Goal: Submit feedback/report problem: Submit feedback/report problem

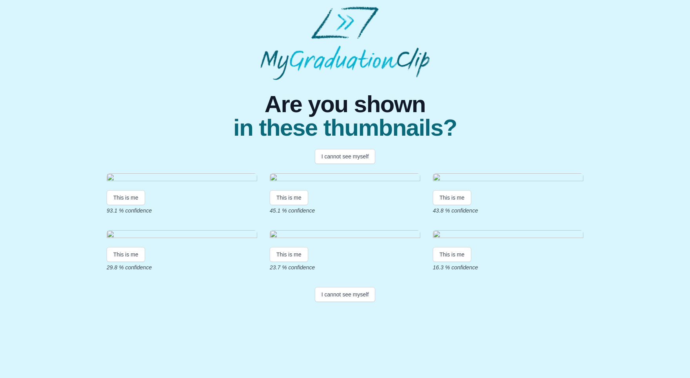
scroll to position [66, 0]
click at [344, 149] on button "I cannot see myself" at bounding box center [345, 156] width 61 height 15
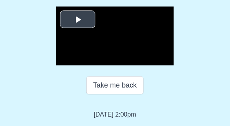
scroll to position [151, 0]
click at [78, 20] on span "Video Player" at bounding box center [78, 20] width 0 height 0
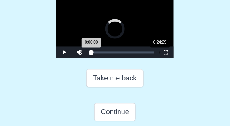
drag, startPoint x: 38, startPoint y: 118, endPoint x: 107, endPoint y: 120, distance: 68.2
click at [107, 54] on div "Loaded : 0% 0:24:29 0:00:00 Progress : 0%" at bounding box center [122, 53] width 63 height 2
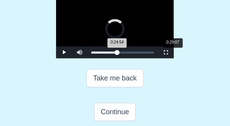
drag, startPoint x: 107, startPoint y: 119, endPoint x: 120, endPoint y: 119, distance: 12.9
click at [120, 54] on div "Loaded : 0% 0:29:07 0:24:54 Progress : 0%" at bounding box center [122, 53] width 63 height 2
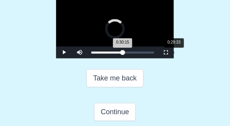
click at [121, 54] on div "0:30:15 Progress : 0%" at bounding box center [106, 53] width 31 height 2
click at [116, 54] on div "0:29:33 Progress : 0%" at bounding box center [106, 53] width 31 height 2
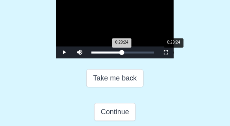
click at [120, 54] on div "0:29:24 Progress : 0%" at bounding box center [106, 53] width 31 height 2
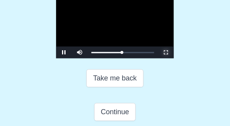
click at [166, 53] on span "Video Player" at bounding box center [166, 53] width 0 height 0
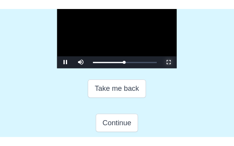
scroll to position [99, 0]
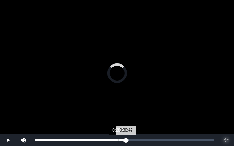
drag, startPoint x: 126, startPoint y: 140, endPoint x: 119, endPoint y: 140, distance: 7.5
click at [119, 140] on div "Loaded : 0% 0:28:16 0:30:47 Progress : 0%" at bounding box center [124, 141] width 179 height 2
click at [123, 139] on div "Loaded : 0% 0:29:35 0:28:32 Progress : 0%" at bounding box center [124, 140] width 187 height 12
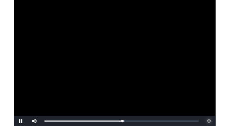
scroll to position [151, 0]
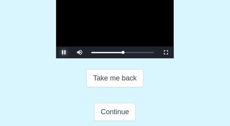
click at [64, 53] on span "Video Player" at bounding box center [64, 53] width 0 height 0
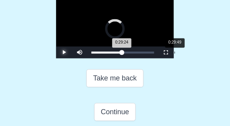
click at [122, 54] on div "0:29:24 Progress : 0%" at bounding box center [106, 53] width 31 height 2
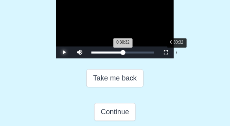
click at [123, 54] on div "0:30:32 Progress : 0%" at bounding box center [107, 53] width 32 height 2
click at [123, 54] on div "0:30:23 Progress : 0%" at bounding box center [106, 53] width 31 height 2
click at [120, 54] on div "0:29:24 Progress : 0%" at bounding box center [106, 53] width 31 height 2
click at [122, 54] on div "0:29:24 Progress : 0%" at bounding box center [106, 53] width 31 height 2
click at [122, 54] on div "0:30:06 Progress : 0%" at bounding box center [106, 53] width 31 height 2
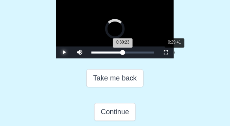
click at [121, 54] on div "0:30:23 Progress : 0%" at bounding box center [106, 53] width 31 height 2
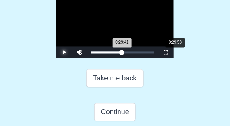
click at [122, 54] on div "0:29:41 Progress : 0%" at bounding box center [106, 53] width 31 height 2
click at [122, 54] on div "0:29:58 Progress : 0%" at bounding box center [106, 53] width 31 height 2
click at [120, 54] on div "0:29:24 Progress : 0%" at bounding box center [106, 53] width 31 height 2
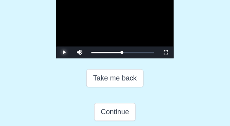
click at [64, 53] on span "Video Player" at bounding box center [64, 53] width 0 height 0
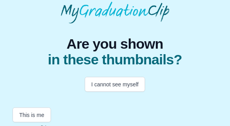
scroll to position [32, 0]
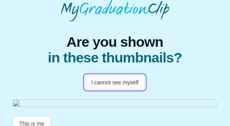
click at [116, 82] on button "I cannot see myself" at bounding box center [115, 82] width 61 height 15
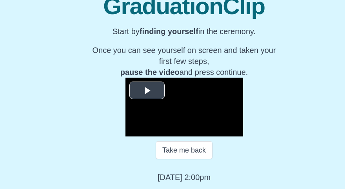
scroll to position [162, 0]
click at [147, 91] on span "Video Player" at bounding box center [147, 91] width 0 height 0
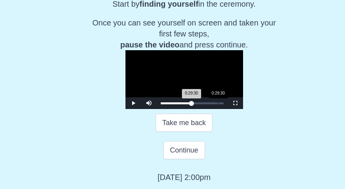
drag, startPoint x: 122, startPoint y: 136, endPoint x: 179, endPoint y: 137, distance: 56.8
click at [179, 104] on div "0:29:30 Progress : 0%" at bounding box center [176, 103] width 31 height 2
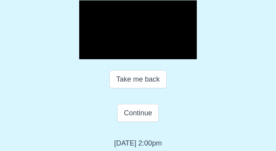
scroll to position [172, 0]
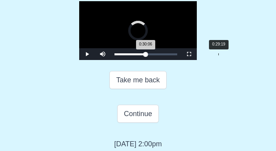
click at [142, 55] on div "0:30:06 Progress : 0%" at bounding box center [129, 54] width 31 height 2
drag, startPoint x: 147, startPoint y: 145, endPoint x: 142, endPoint y: 146, distance: 5.1
click at [142, 55] on div "Loaded : 0% 0:29:13 0:30:06 Progress : 0%" at bounding box center [145, 54] width 63 height 2
click at [143, 55] on div "0:29:26 Progress : 0%" at bounding box center [129, 54] width 30 height 2
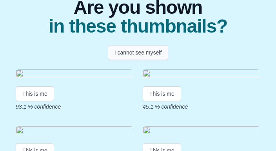
scroll to position [76, 0]
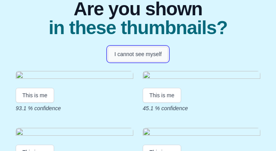
click at [136, 53] on button "I cannot see myself" at bounding box center [138, 54] width 61 height 15
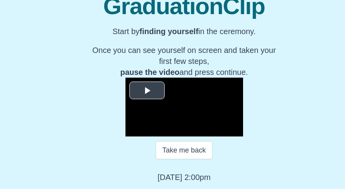
scroll to position [169, 0]
click at [154, 111] on video "Video Player" at bounding box center [184, 107] width 118 height 59
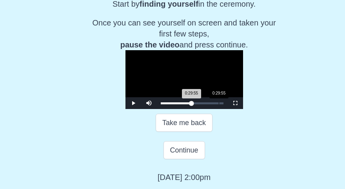
drag, startPoint x: 122, startPoint y: 129, endPoint x: 180, endPoint y: 130, distance: 58.0
click at [180, 104] on div "0:29:55 Progress : 0%" at bounding box center [176, 103] width 31 height 2
click at [133, 103] on span "Video Player" at bounding box center [133, 103] width 0 height 0
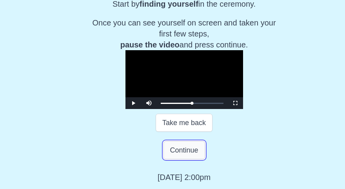
click at [172, 125] on button "Continue" at bounding box center [184, 150] width 42 height 18
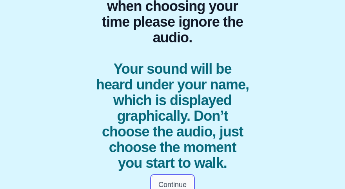
click at [170, 125] on button "Continue" at bounding box center [173, 185] width 42 height 18
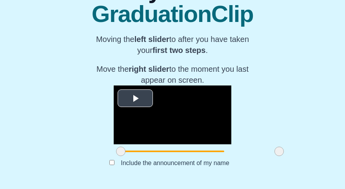
scroll to position [138, 0]
click at [229, 125] on span at bounding box center [278, 151] width 9 height 9
click at [208, 125] on span at bounding box center [200, 152] width 158 height 2
drag, startPoint x: 248, startPoint y: 151, endPoint x: 253, endPoint y: 151, distance: 4.7
click at [229, 125] on span at bounding box center [278, 151] width 9 height 9
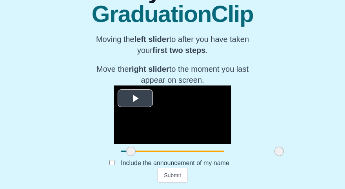
drag, startPoint x: 96, startPoint y: 152, endPoint x: 106, endPoint y: 58, distance: 94.7
click at [114, 85] on div "**********" at bounding box center [173, 121] width 118 height 73
drag, startPoint x: 104, startPoint y: 149, endPoint x: 143, endPoint y: 150, distance: 38.8
click at [165, 125] on span at bounding box center [169, 151] width 9 height 9
drag, startPoint x: 143, startPoint y: 150, endPoint x: 121, endPoint y: 150, distance: 22.0
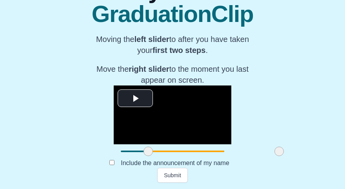
click at [143, 125] on span at bounding box center [147, 151] width 9 height 9
click at [135, 98] on span "Video Player" at bounding box center [135, 98] width 0 height 0
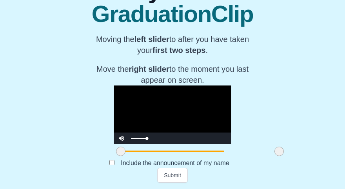
drag, startPoint x: 119, startPoint y: 150, endPoint x: 91, endPoint y: 144, distance: 28.8
click at [114, 125] on div "**********" at bounding box center [173, 121] width 118 height 73
drag, startPoint x: 93, startPoint y: 151, endPoint x: 121, endPoint y: 152, distance: 27.8
click at [144, 125] on span at bounding box center [148, 151] width 9 height 9
click at [229, 125] on span at bounding box center [278, 151] width 9 height 9
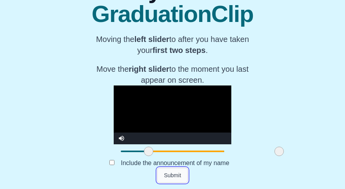
click at [171, 125] on button "Submit" at bounding box center [172, 175] width 31 height 15
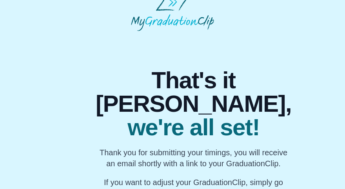
scroll to position [15, 0]
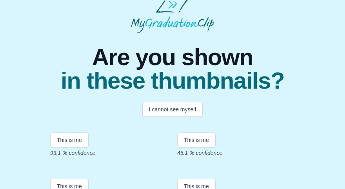
scroll to position [5, 0]
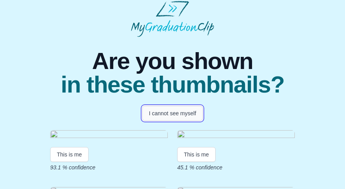
click at [177, 113] on button "I cannot see myself" at bounding box center [172, 113] width 61 height 15
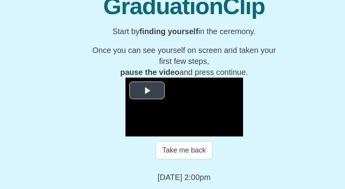
scroll to position [169, 0]
click at [218, 125] on div "Take me back" at bounding box center [184, 149] width 172 height 27
click at [151, 116] on video "Video Player" at bounding box center [184, 107] width 118 height 59
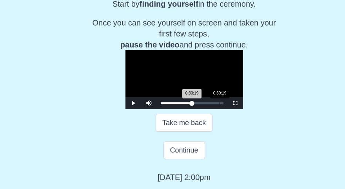
drag, startPoint x: 122, startPoint y: 129, endPoint x: 180, endPoint y: 130, distance: 58.4
click at [180, 104] on div "0:30:19 Progress : 0%" at bounding box center [176, 103] width 31 height 2
click at [177, 104] on div "Loaded : 0% 0:28:30 0:30:19 Progress : 0%" at bounding box center [192, 103] width 63 height 2
click at [180, 104] on div "0:29:55 Progress : 0%" at bounding box center [176, 103] width 31 height 2
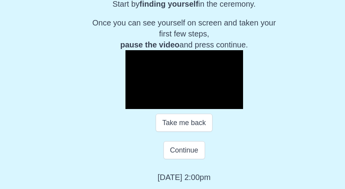
click at [133, 103] on span "Video Player" at bounding box center [133, 103] width 0 height 0
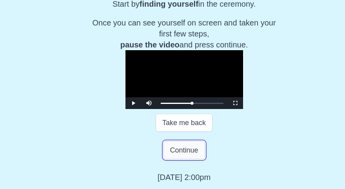
click at [172, 125] on button "Continue" at bounding box center [184, 150] width 42 height 18
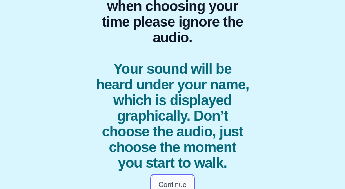
click at [172, 125] on button "Continue" at bounding box center [173, 185] width 42 height 18
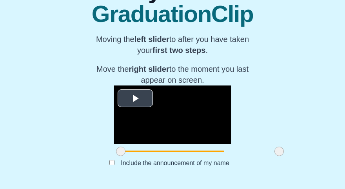
scroll to position [138, 0]
click at [135, 98] on span "Video Player" at bounding box center [135, 98] width 0 height 0
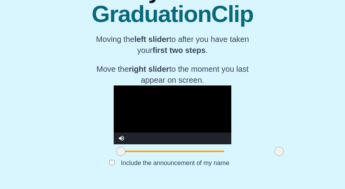
click at [114, 85] on video "Video Player" at bounding box center [173, 114] width 118 height 59
drag, startPoint x: 93, startPoint y: 153, endPoint x: 135, endPoint y: 151, distance: 41.6
click at [158, 125] on span at bounding box center [162, 151] width 9 height 9
click at [229, 125] on span at bounding box center [278, 151] width 9 height 9
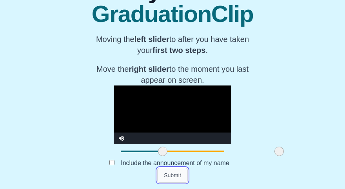
click at [175, 125] on button "Submit" at bounding box center [172, 175] width 31 height 15
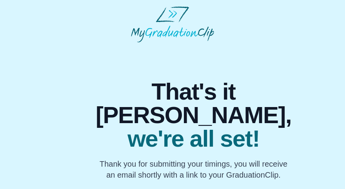
scroll to position [15, 0]
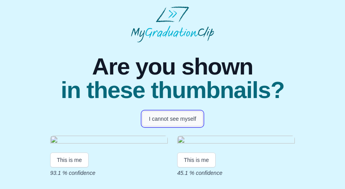
click at [176, 118] on button "I cannot see myself" at bounding box center [172, 118] width 61 height 15
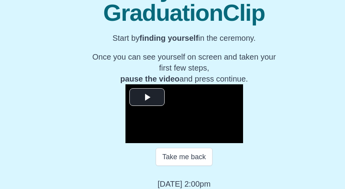
scroll to position [169, 0]
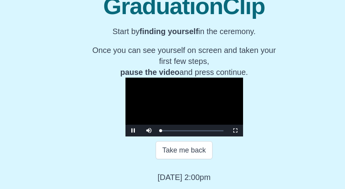
click at [169, 95] on video "Video Player" at bounding box center [184, 107] width 118 height 59
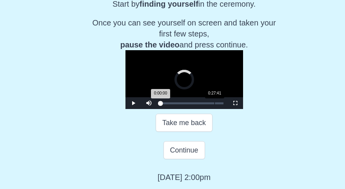
drag, startPoint x: 122, startPoint y: 129, endPoint x: 175, endPoint y: 131, distance: 53.3
click at [175, 104] on div "Loaded : 0% 0:27:41 0:00:00 Progress : 0%" at bounding box center [192, 103] width 63 height 2
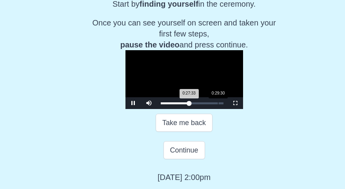
click at [179, 104] on div "Loaded : 0% 0:29:30 0:27:33 Progress : 0%" at bounding box center [192, 103] width 63 height 2
click at [181, 104] on div "0:30:43 Progress : 0%" at bounding box center [177, 103] width 32 height 2
click at [180, 104] on div "0:30:07 Progress : 0%" at bounding box center [176, 103] width 31 height 2
click at [178, 104] on div "0:30:07 Progress : 0%" at bounding box center [176, 103] width 31 height 2
click at [133, 103] on span "Video Player" at bounding box center [133, 103] width 0 height 0
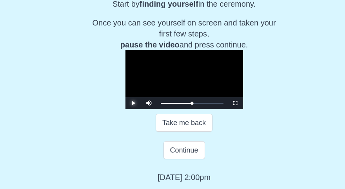
click at [133, 103] on span "Video Player" at bounding box center [133, 103] width 0 height 0
click at [175, 125] on button "Continue" at bounding box center [184, 150] width 42 height 18
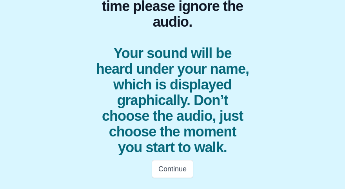
scroll to position [97, 0]
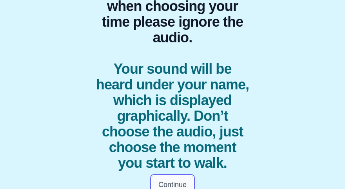
click at [174, 125] on button "Continue" at bounding box center [173, 185] width 42 height 18
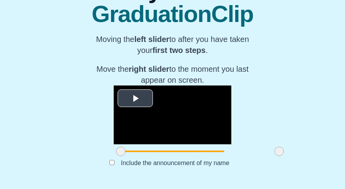
scroll to position [138, 0]
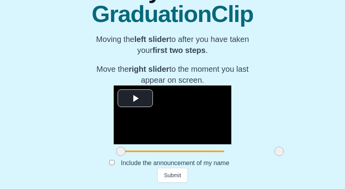
click at [229, 125] on span at bounding box center [278, 151] width 9 height 9
drag, startPoint x: 93, startPoint y: 149, endPoint x: 105, endPoint y: 149, distance: 12.2
click at [129, 125] on span at bounding box center [133, 151] width 9 height 9
drag, startPoint x: 106, startPoint y: 149, endPoint x: 136, endPoint y: 149, distance: 30.6
click at [159, 125] on span at bounding box center [163, 151] width 9 height 9
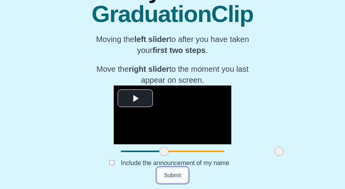
click at [170, 125] on button "Submit" at bounding box center [172, 175] width 31 height 15
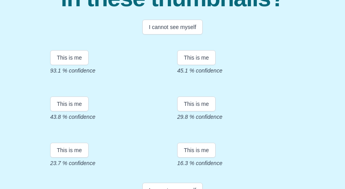
scroll to position [92, 0]
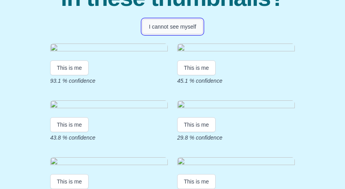
click at [180, 27] on button "I cannot see myself" at bounding box center [172, 26] width 61 height 15
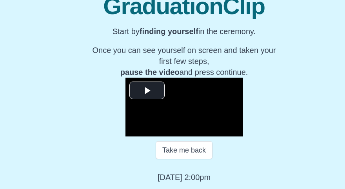
scroll to position [169, 0]
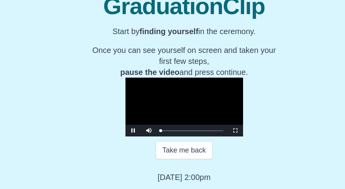
click at [169, 115] on video "Video Player" at bounding box center [184, 107] width 118 height 59
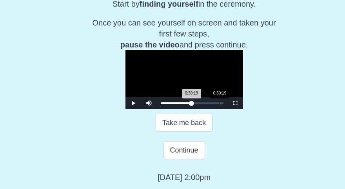
drag, startPoint x: 174, startPoint y: 130, endPoint x: 180, endPoint y: 129, distance: 5.9
click at [180, 104] on div "Loaded : 0% 0:30:19 0:30:19 Progress : 0%" at bounding box center [192, 103] width 63 height 2
click at [179, 104] on div "0:29:30 Progress : 0%" at bounding box center [176, 103] width 31 height 2
click at [133, 103] on span "Video Player" at bounding box center [133, 103] width 0 height 0
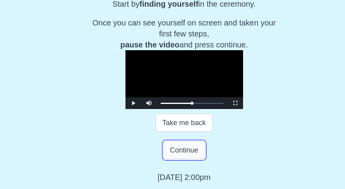
click at [172, 125] on button "Continue" at bounding box center [184, 150] width 42 height 18
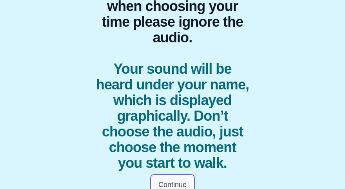
click at [170, 125] on button "Continue" at bounding box center [173, 185] width 42 height 18
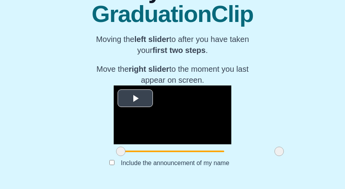
scroll to position [130, 0]
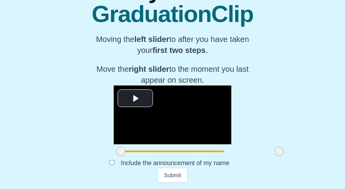
drag, startPoint x: 252, startPoint y: 158, endPoint x: 258, endPoint y: 157, distance: 6.5
click at [229, 125] on div at bounding box center [279, 151] width 14 height 14
drag, startPoint x: 93, startPoint y: 158, endPoint x: 134, endPoint y: 155, distance: 41.3
click at [158, 125] on span at bounding box center [162, 151] width 9 height 9
click at [135, 98] on span "Video Player" at bounding box center [135, 98] width 0 height 0
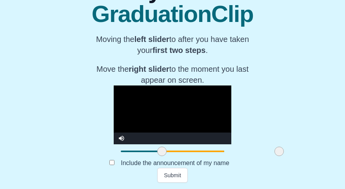
click at [157, 125] on span at bounding box center [161, 151] width 9 height 9
click at [172, 125] on button "Submit" at bounding box center [172, 175] width 31 height 15
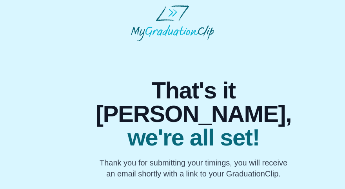
scroll to position [0, 0]
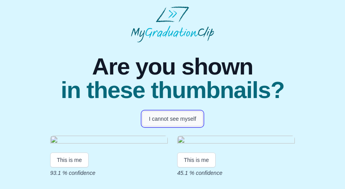
click at [176, 122] on button "I cannot see myself" at bounding box center [172, 118] width 61 height 15
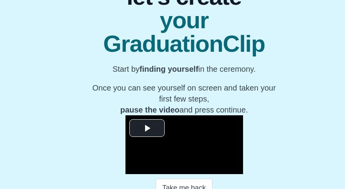
scroll to position [169, 0]
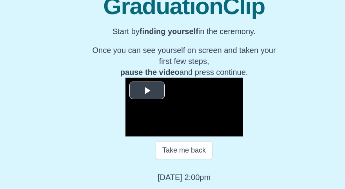
click at [163, 113] on video "Video Player" at bounding box center [184, 107] width 118 height 59
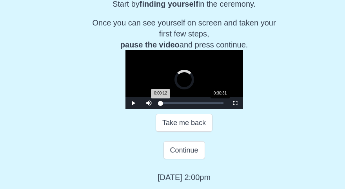
drag, startPoint x: 122, startPoint y: 130, endPoint x: 181, endPoint y: 133, distance: 59.3
click at [181, 109] on div "Loaded : 0% 0:30:31 0:00:12 Progress : 0%" at bounding box center [192, 103] width 71 height 12
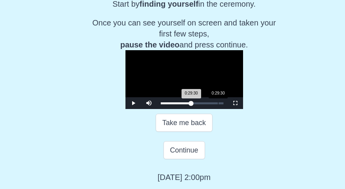
click at [179, 104] on div "0:29:30 Progress : 0%" at bounding box center [176, 103] width 31 height 2
click at [133, 103] on span "Video Player" at bounding box center [133, 103] width 0 height 0
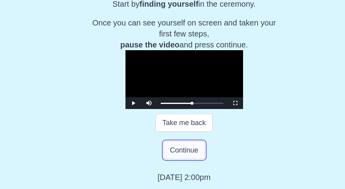
click at [172, 125] on button "Continue" at bounding box center [184, 150] width 42 height 18
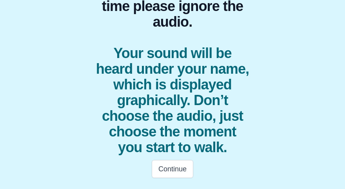
scroll to position [97, 0]
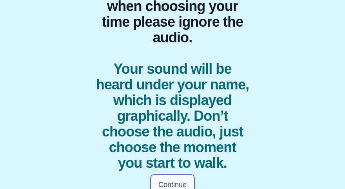
click at [169, 125] on button "Continue" at bounding box center [173, 185] width 42 height 18
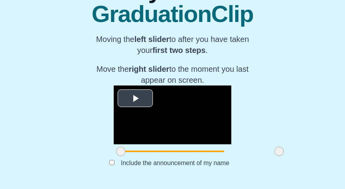
scroll to position [138, 0]
drag, startPoint x: 93, startPoint y: 150, endPoint x: 131, endPoint y: 146, distance: 38.2
click at [154, 125] on span at bounding box center [158, 151] width 9 height 9
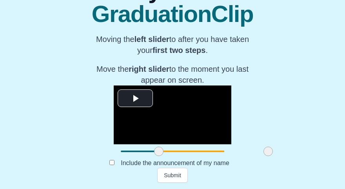
drag, startPoint x: 252, startPoint y: 150, endPoint x: 241, endPoint y: 148, distance: 11.2
click at [229, 125] on span at bounding box center [267, 151] width 9 height 9
click at [174, 125] on button "Submit" at bounding box center [172, 175] width 31 height 15
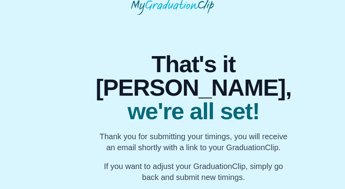
scroll to position [15, 0]
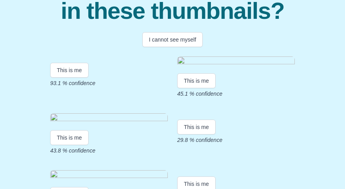
scroll to position [80, 0]
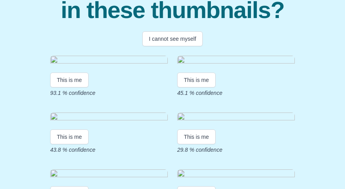
click at [109, 66] on img at bounding box center [109, 61] width 118 height 11
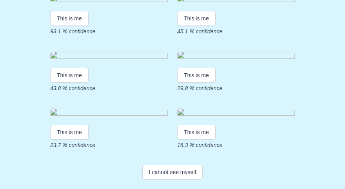
scroll to position [220, 0]
